Goal: Information Seeking & Learning: Learn about a topic

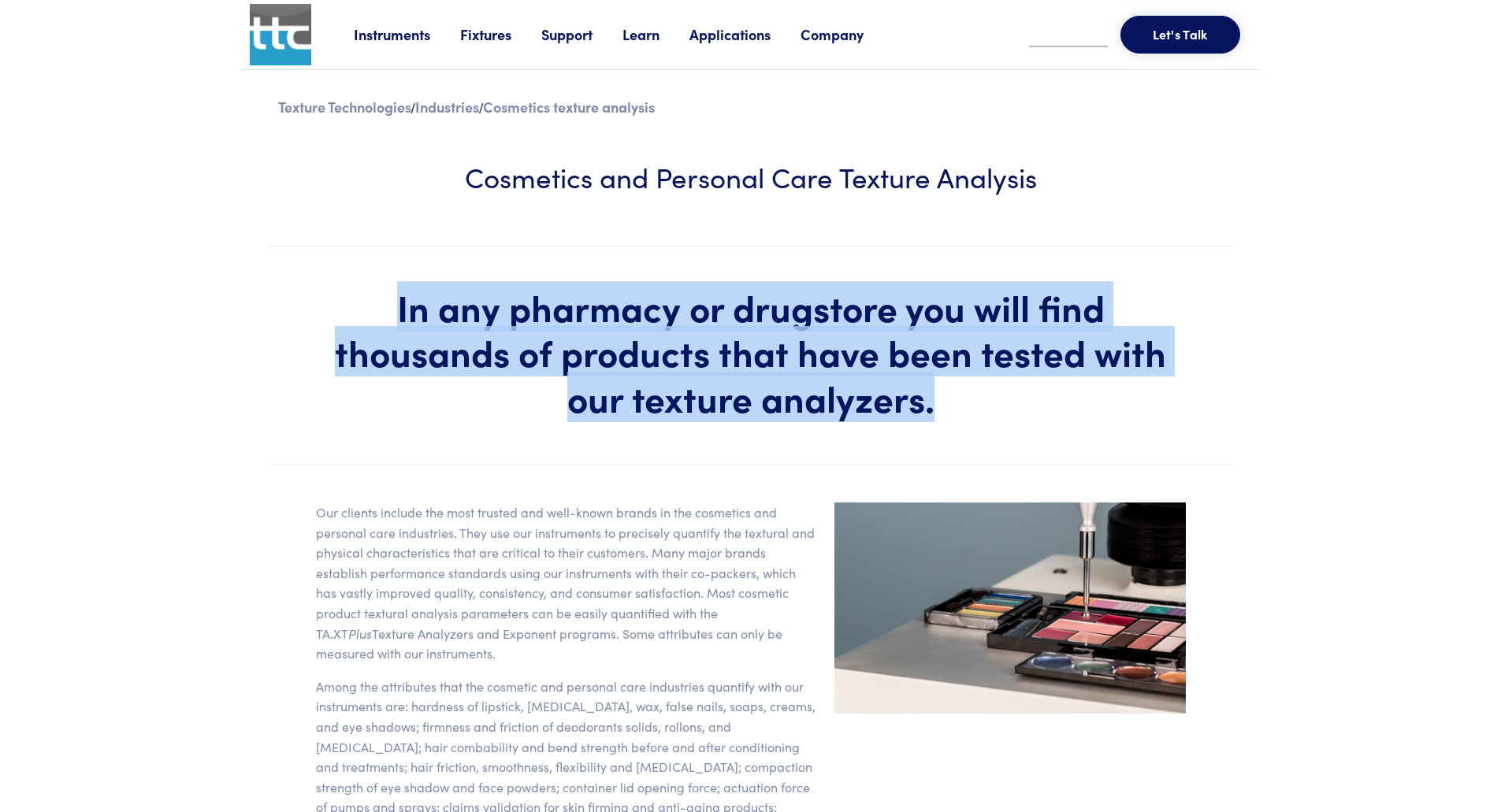
drag, startPoint x: 390, startPoint y: 302, endPoint x: 1092, endPoint y: 395, distance: 708.1
click at [1093, 395] on h1 "In any pharmacy or drugstore you will find thousands of products that have been…" at bounding box center [751, 352] width 870 height 136
click at [1042, 396] on h1 "In any pharmacy or drugstore you will find thousands of products that have been…" at bounding box center [751, 352] width 870 height 136
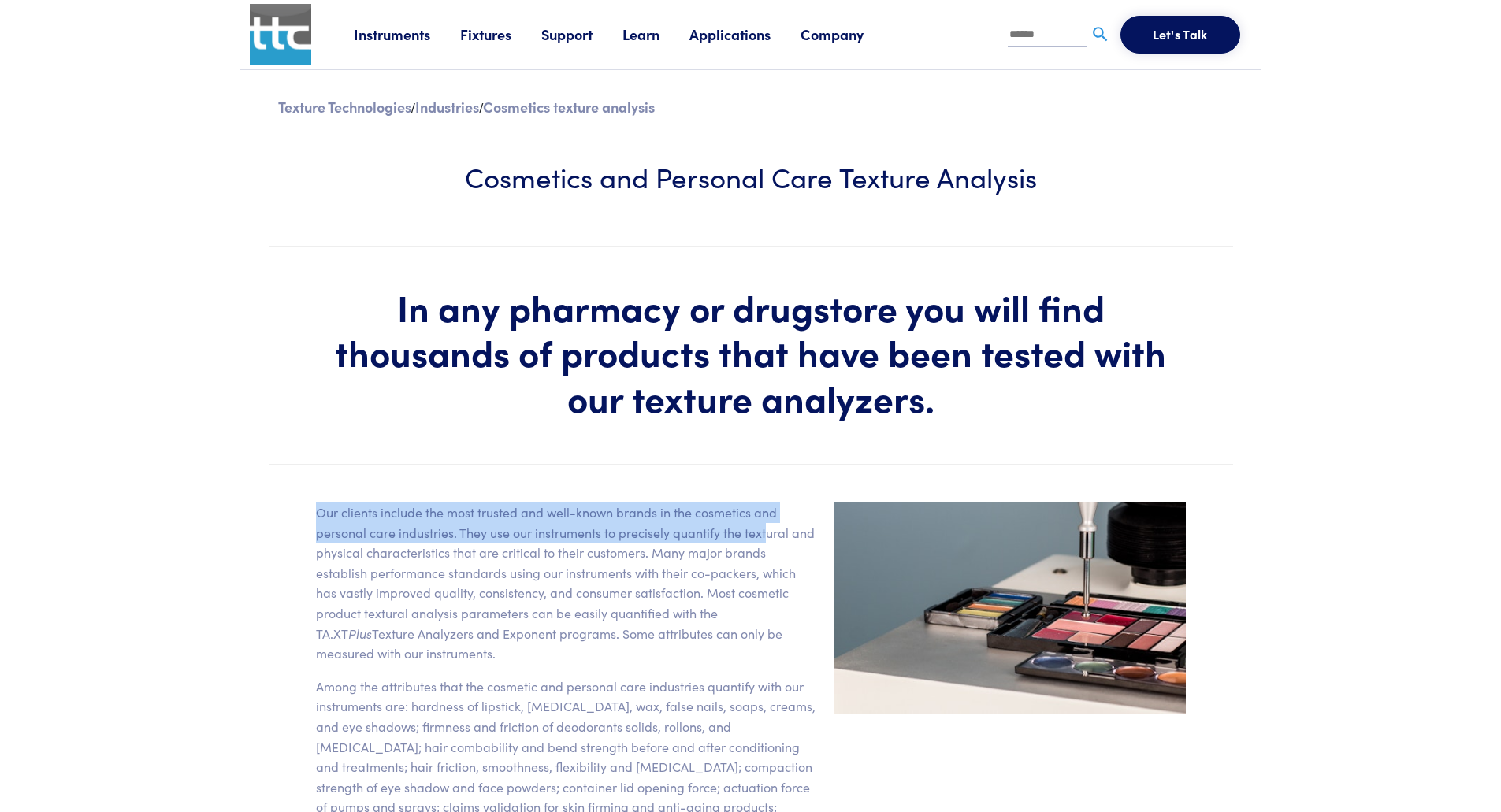
drag, startPoint x: 295, startPoint y: 514, endPoint x: 739, endPoint y: 550, distance: 445.5
click at [766, 542] on section "Our clients include the most trusted and well-known brands in the cosmetics and…" at bounding box center [751, 687] width 965 height 443
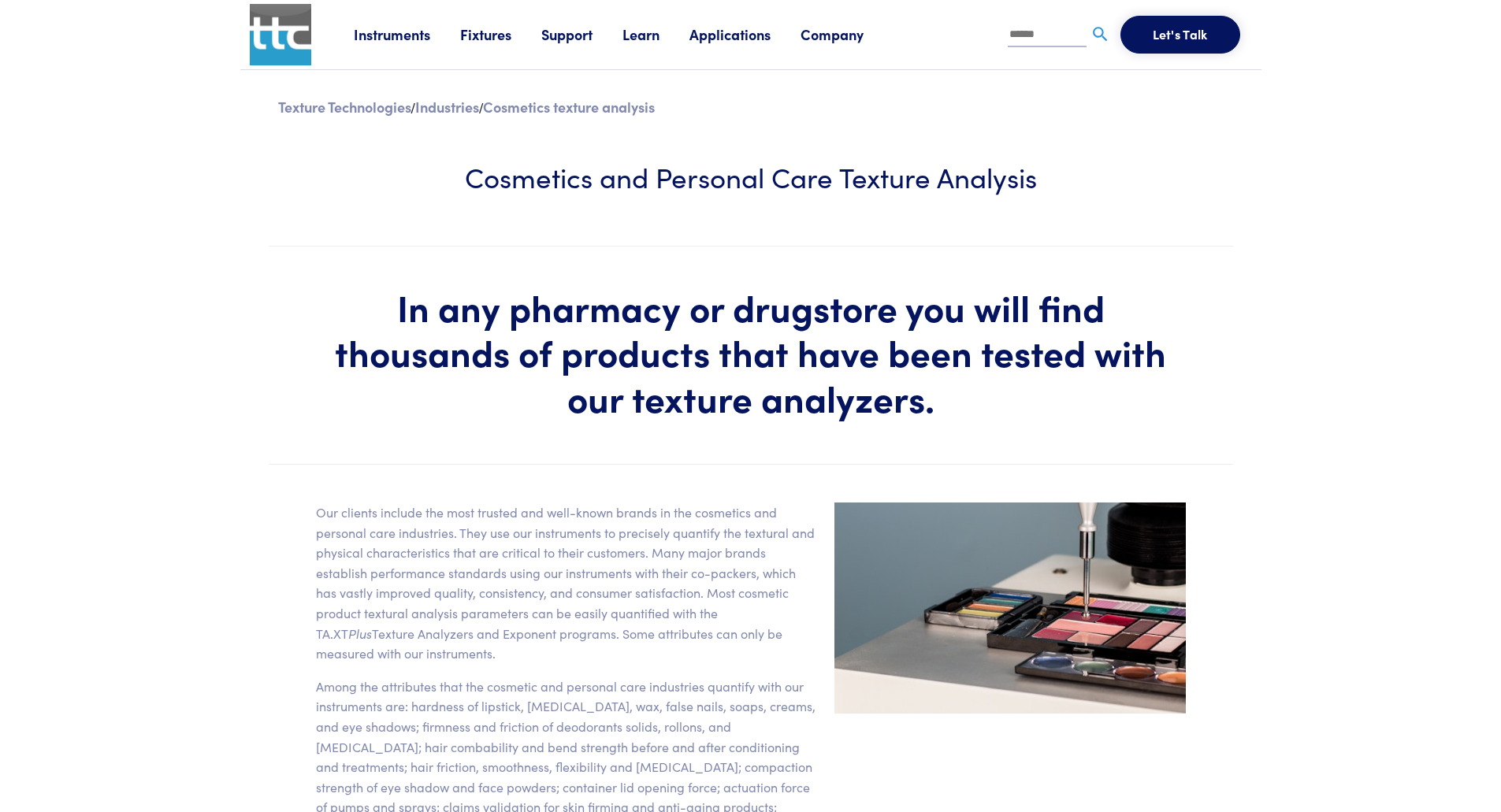
drag, startPoint x: 739, startPoint y: 550, endPoint x: 578, endPoint y: 539, distance: 161.4
click at [734, 552] on p "Our clients include the most trusted and well-known brands in the cosmetics and…" at bounding box center [566, 584] width 499 height 161
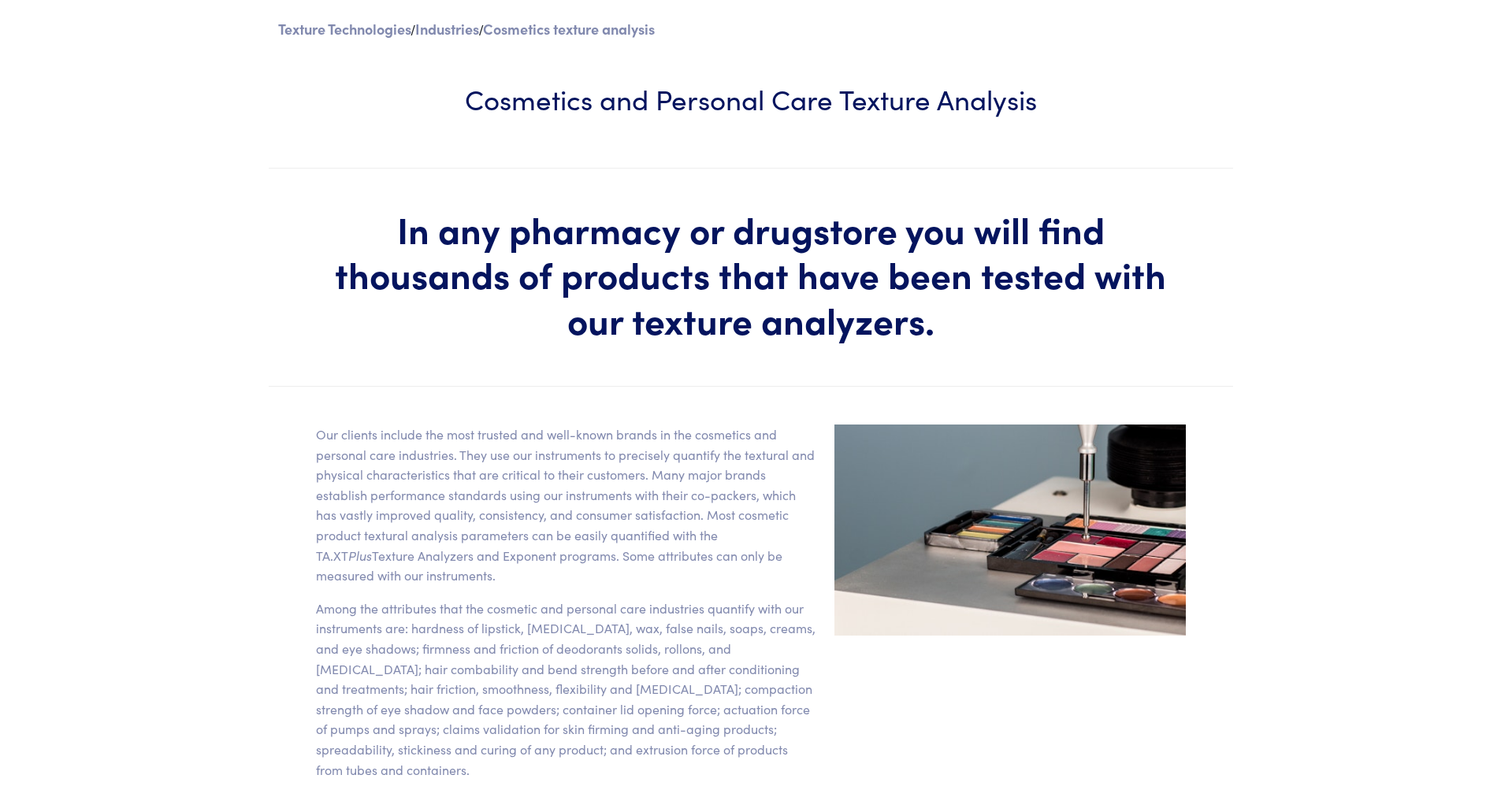
scroll to position [79, 0]
drag, startPoint x: 578, startPoint y: 480, endPoint x: 787, endPoint y: 568, distance: 226.8
click at [787, 568] on p "Our clients include the most trusted and well-known brands in the cosmetics and…" at bounding box center [566, 504] width 499 height 161
click at [770, 568] on p "Our clients include the most trusted and well-known brands in the cosmetics and…" at bounding box center [566, 504] width 499 height 161
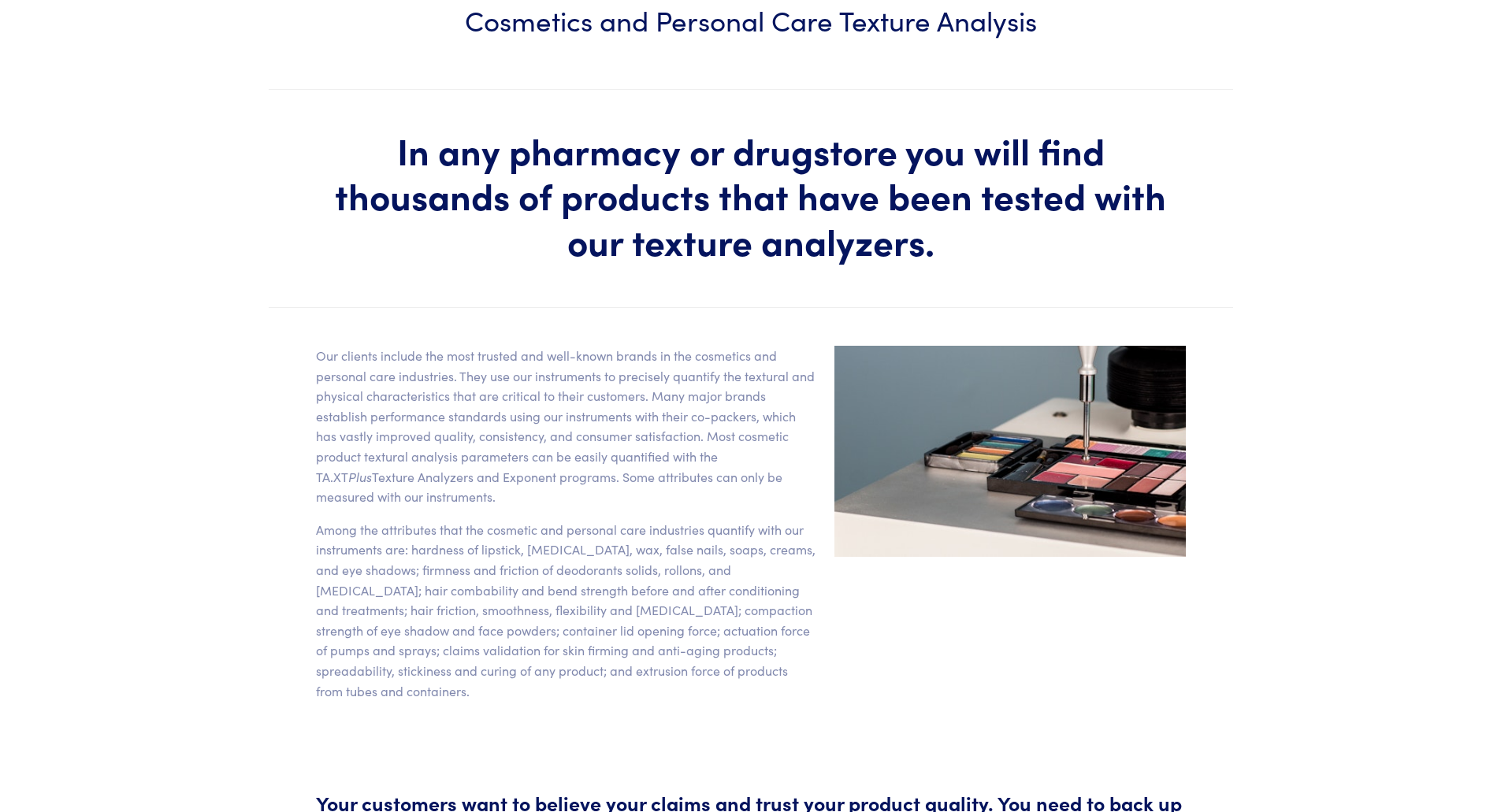
scroll to position [157, 0]
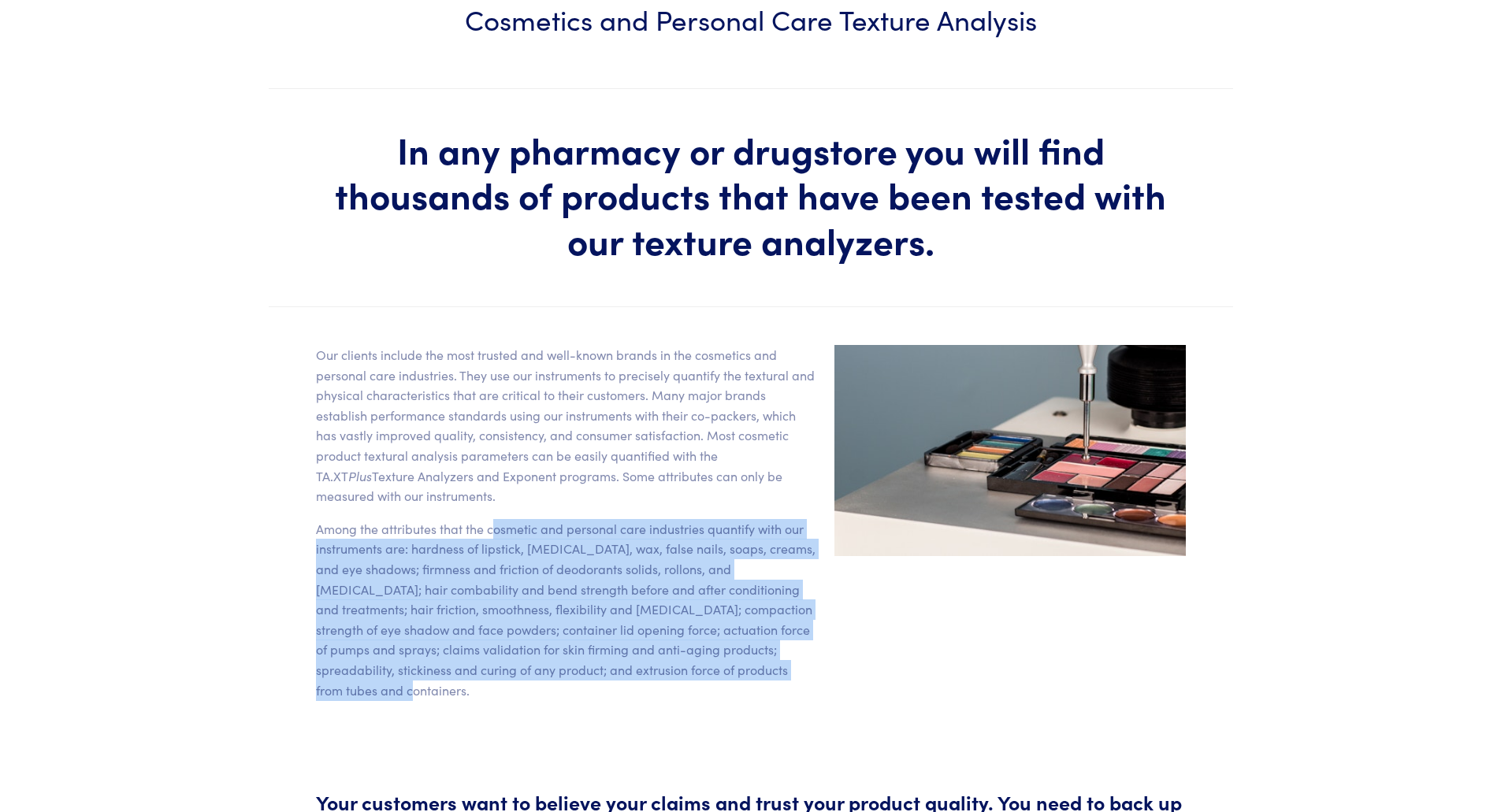
drag, startPoint x: 552, startPoint y: 530, endPoint x: 795, endPoint y: 668, distance: 279.5
click at [795, 668] on p "Among the attributes that the cosmetic and personal care industries quantify wi…" at bounding box center [566, 609] width 499 height 181
click at [790, 677] on p "Among the attributes that the cosmetic and personal care industries quantify wi…" at bounding box center [566, 609] width 499 height 181
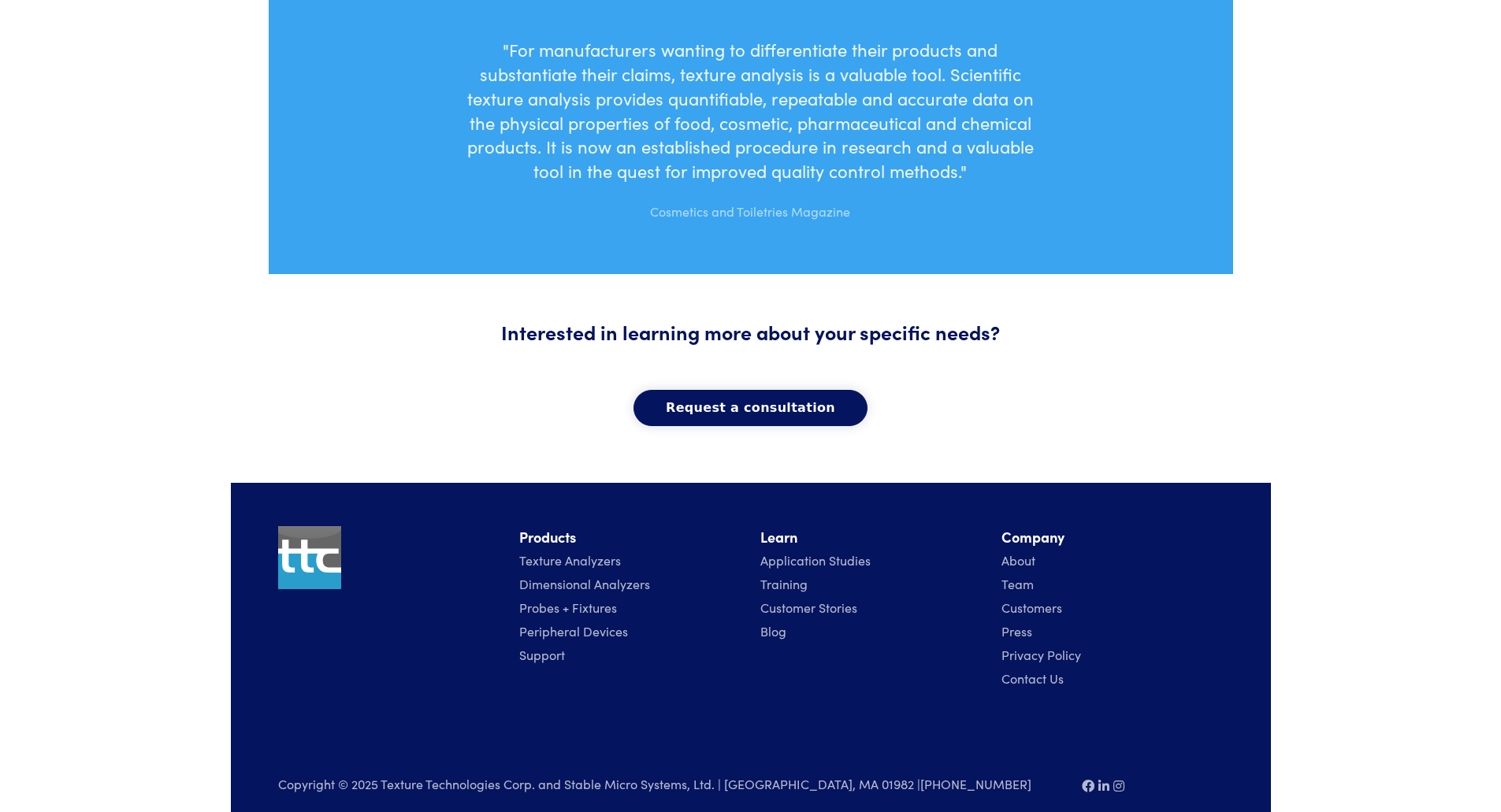
scroll to position [1428, 0]
